Goal: Information Seeking & Learning: Check status

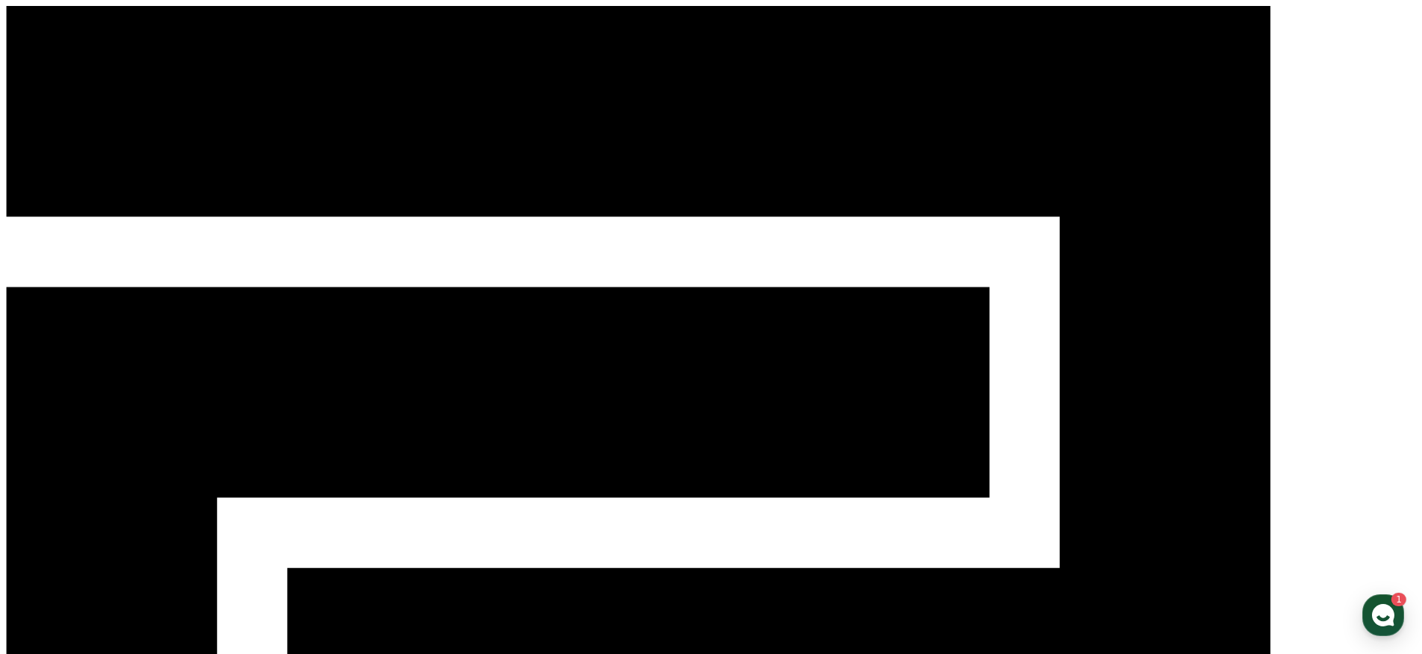
select select "**********"
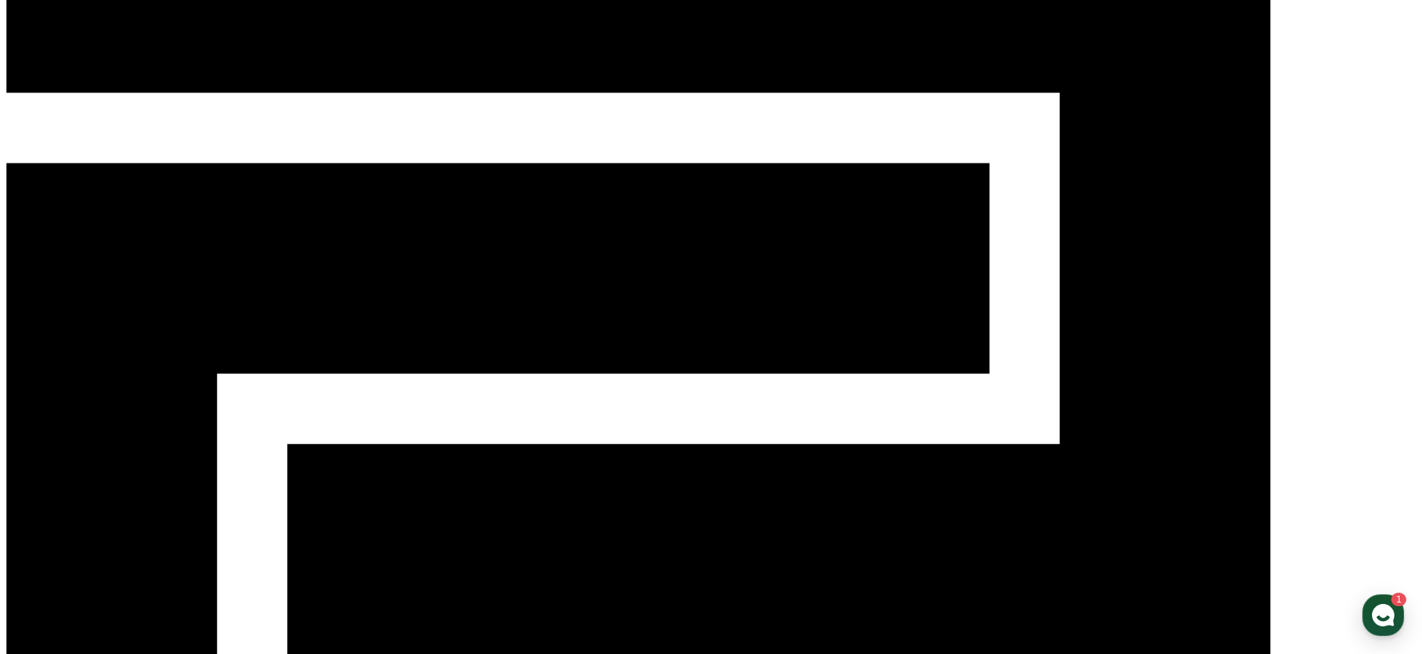
scroll to position [0, 0]
